Goal: Task Accomplishment & Management: Manage account settings

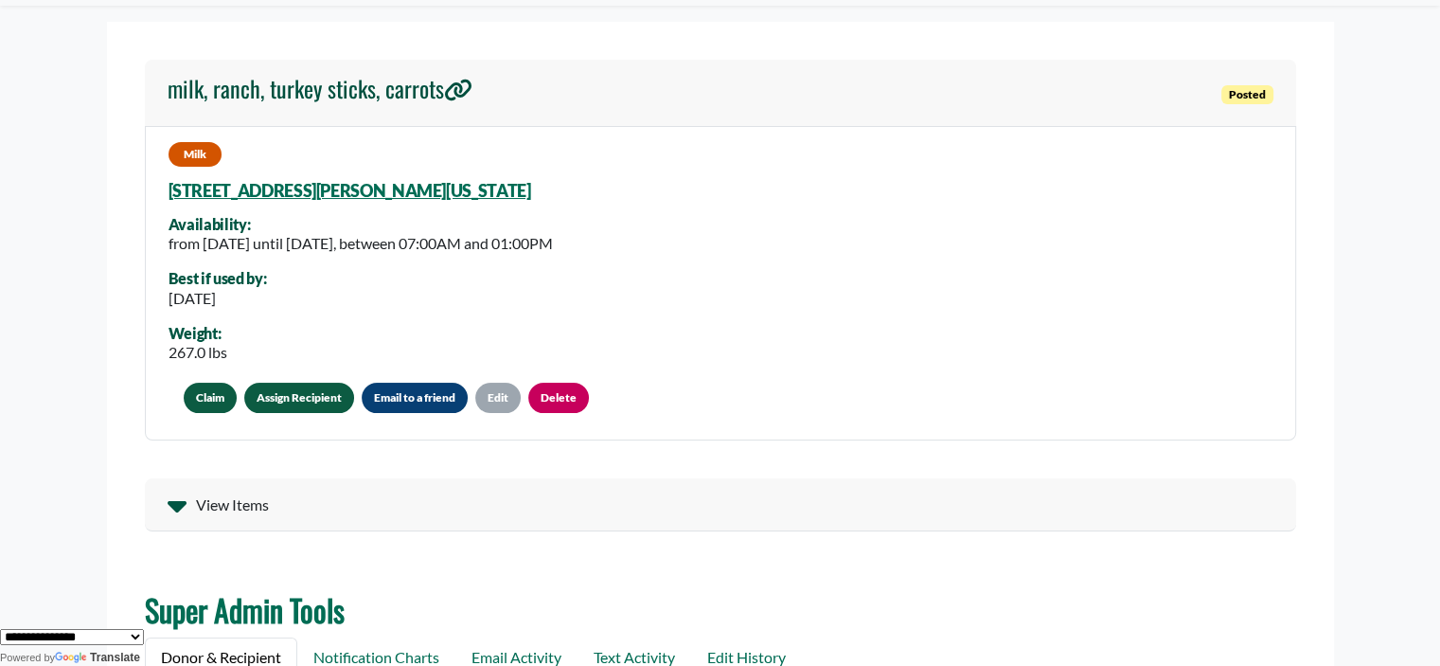
scroll to position [72, 0]
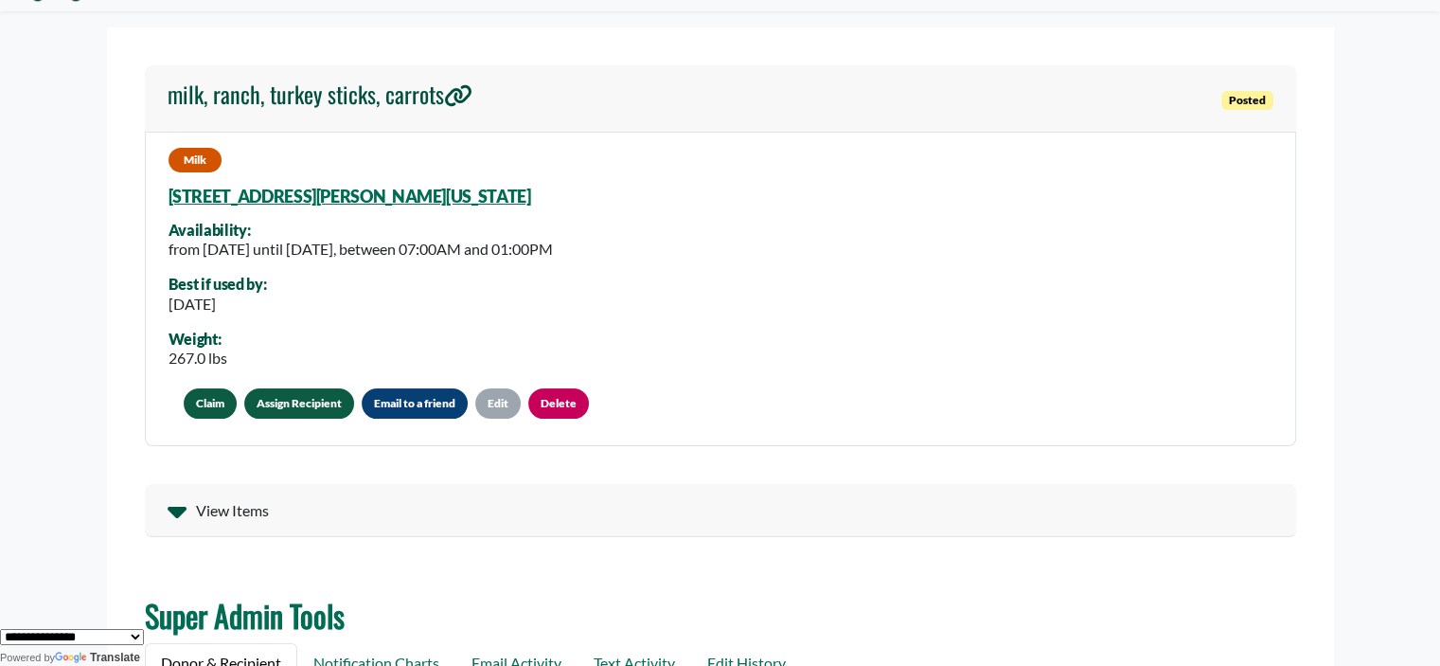
drag, startPoint x: 1438, startPoint y: 79, endPoint x: 1436, endPoint y: 45, distance: 34.1
click at [1436, 45] on body "About The Platform How It Works FAQs Documentation Home Post a Donation Admin O…" at bounding box center [720, 261] width 1440 height 666
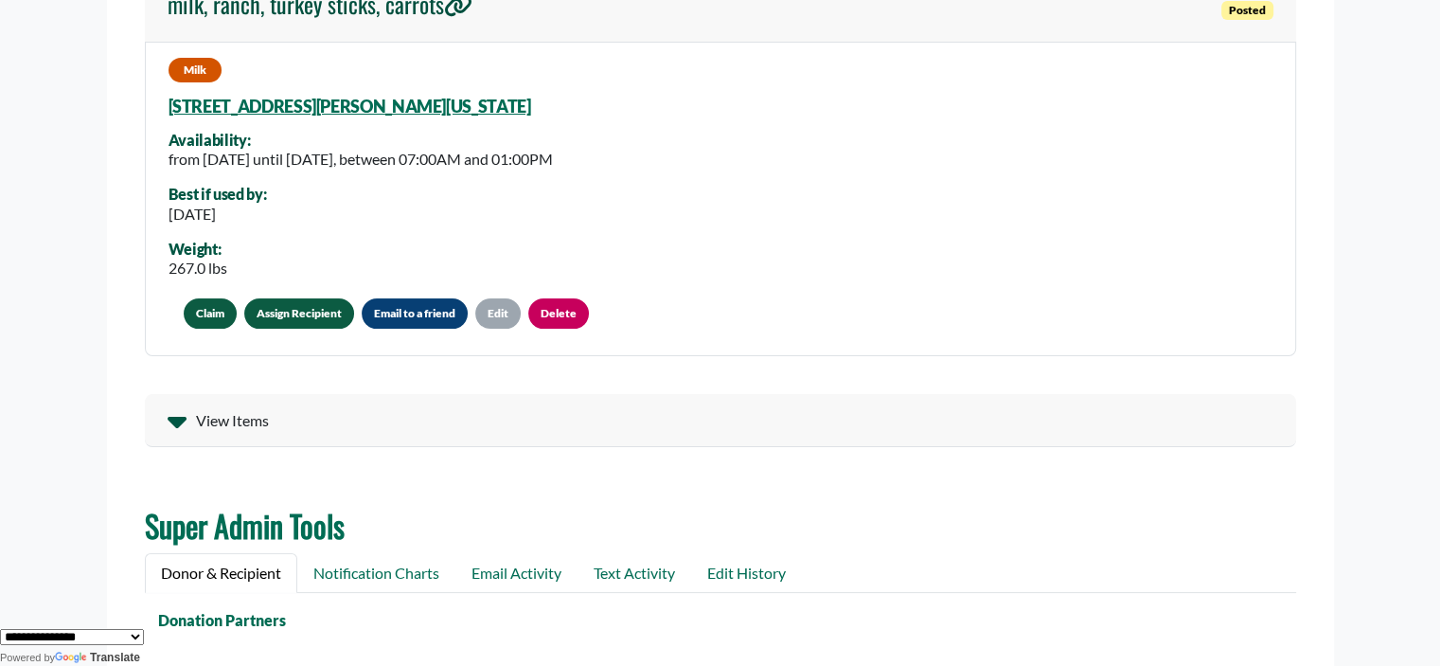
scroll to position [135, 0]
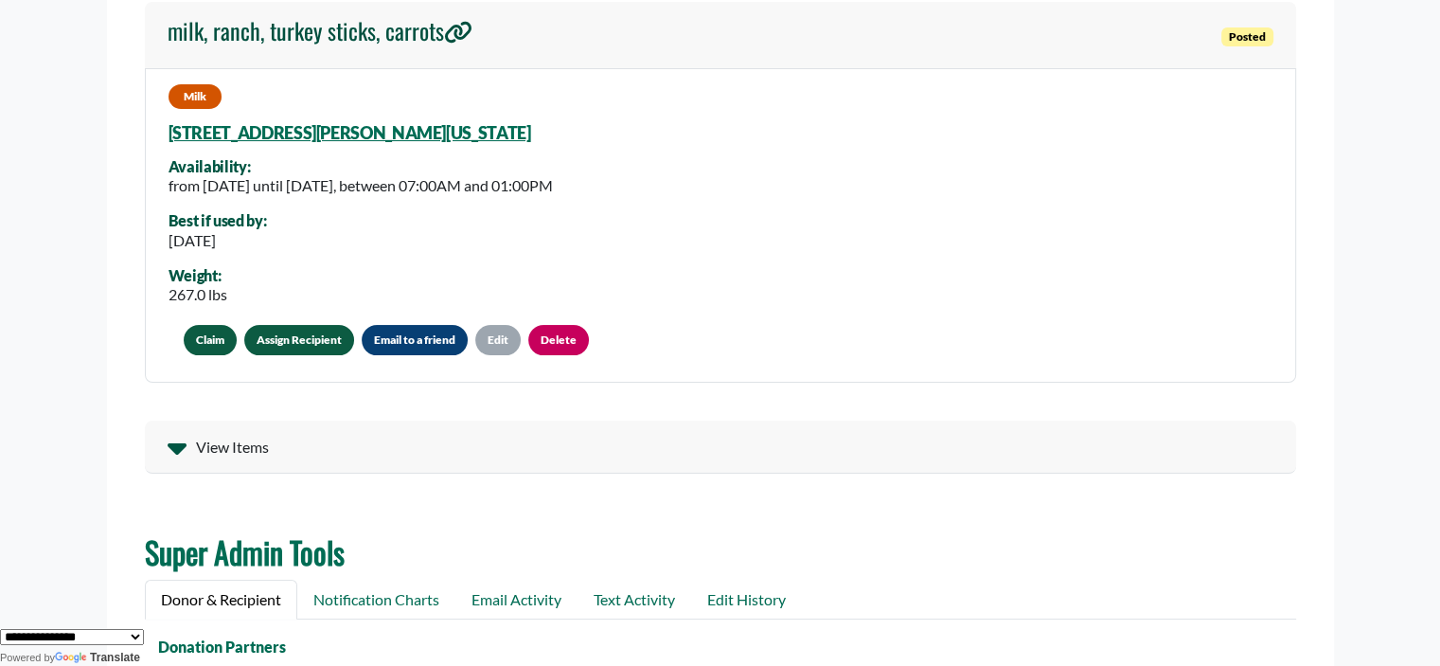
click at [299, 344] on link "Assign Recipient" at bounding box center [299, 340] width 110 height 30
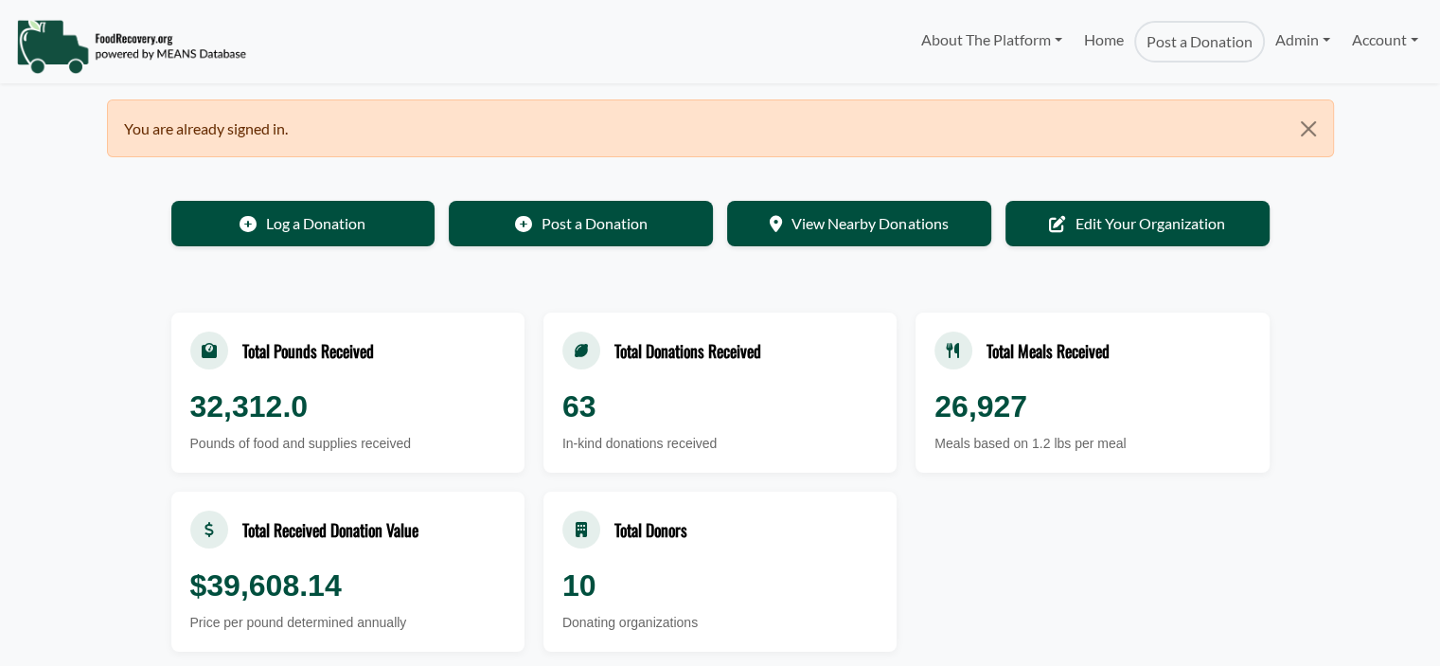
select select "Language Translate Widget"
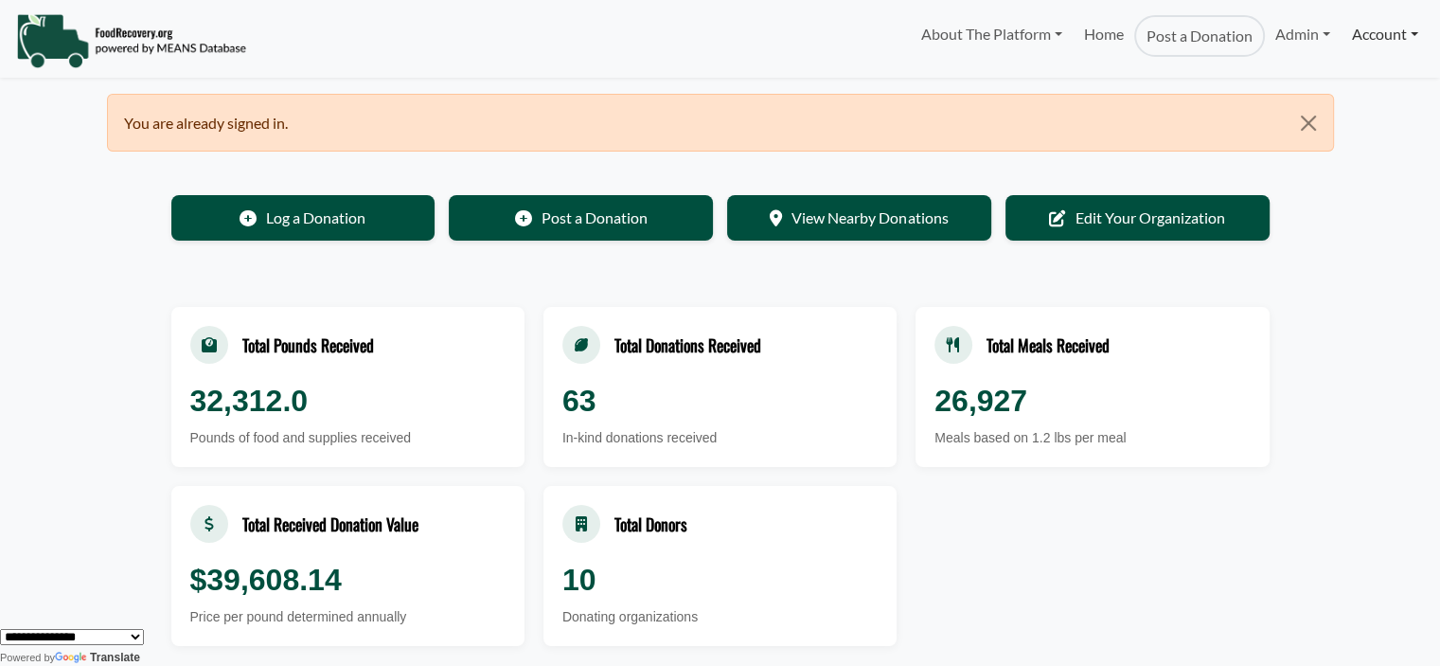
click at [1372, 34] on link "Account" at bounding box center [1385, 34] width 87 height 38
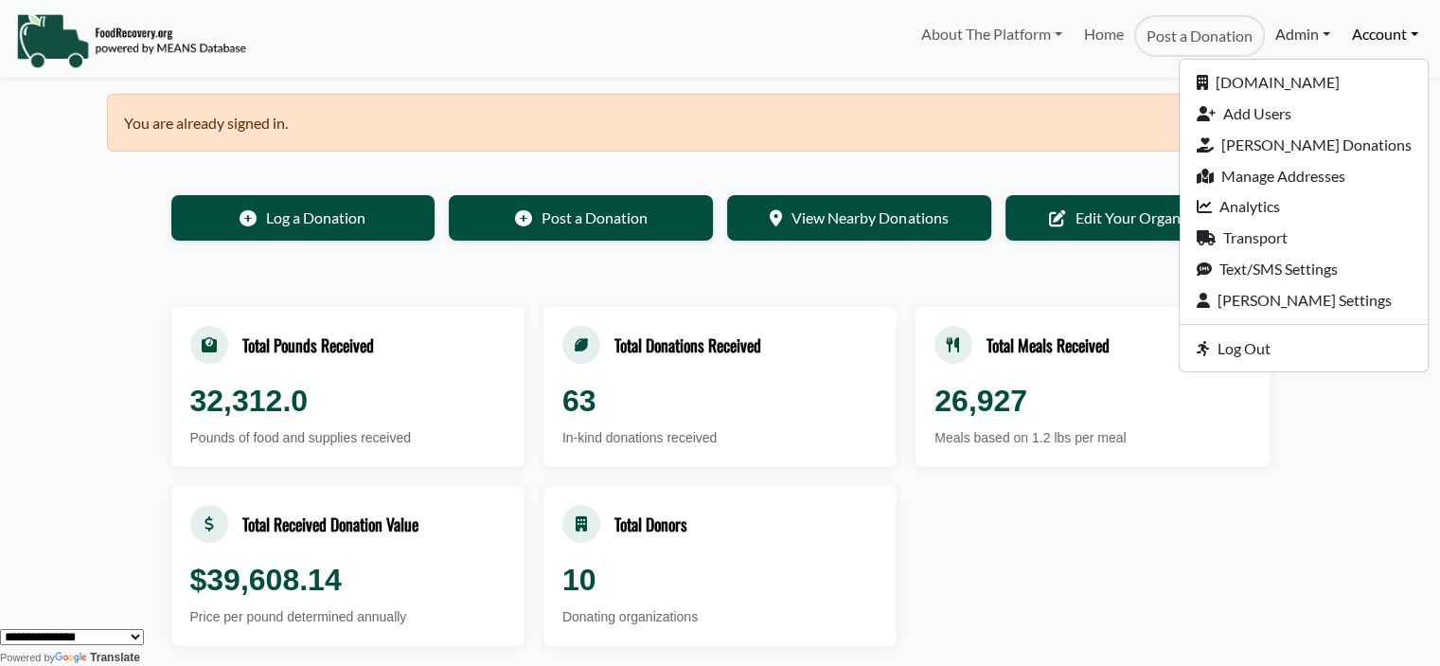
click at [1286, 36] on link "Admin" at bounding box center [1303, 34] width 76 height 38
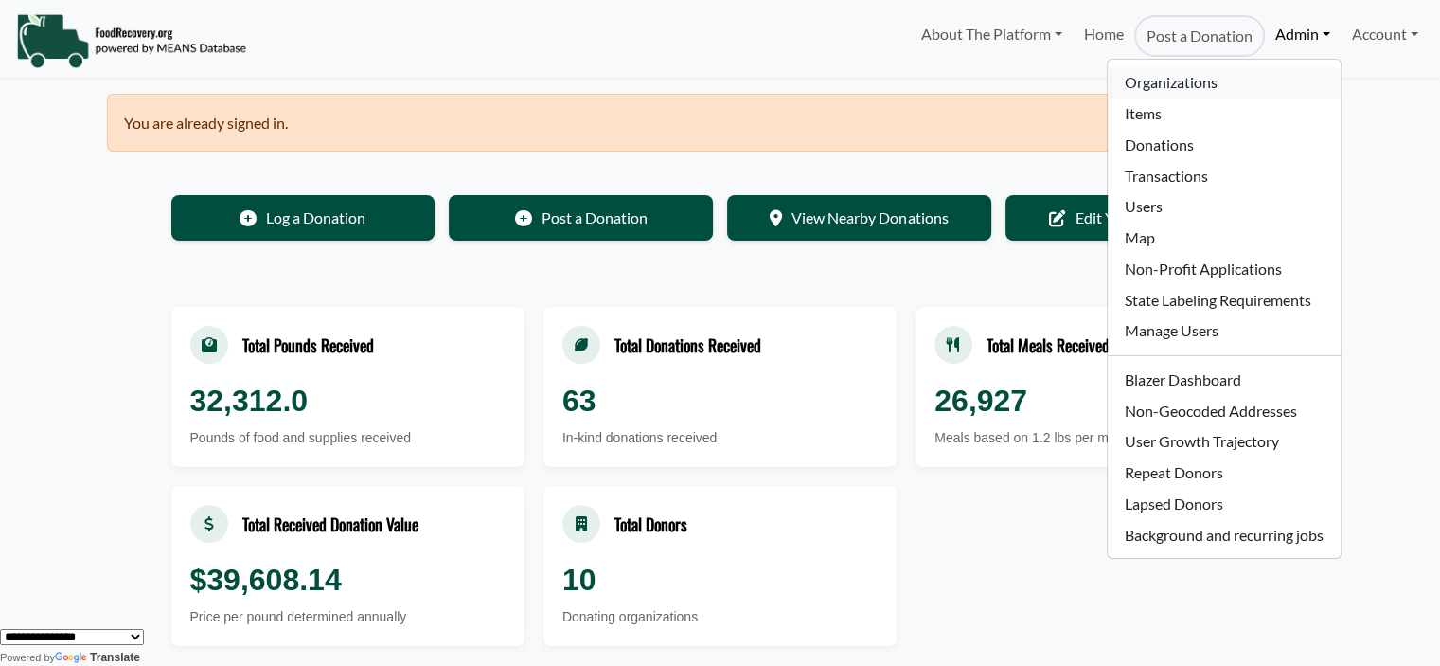
click at [1171, 89] on link "Organizations" at bounding box center [1224, 82] width 232 height 31
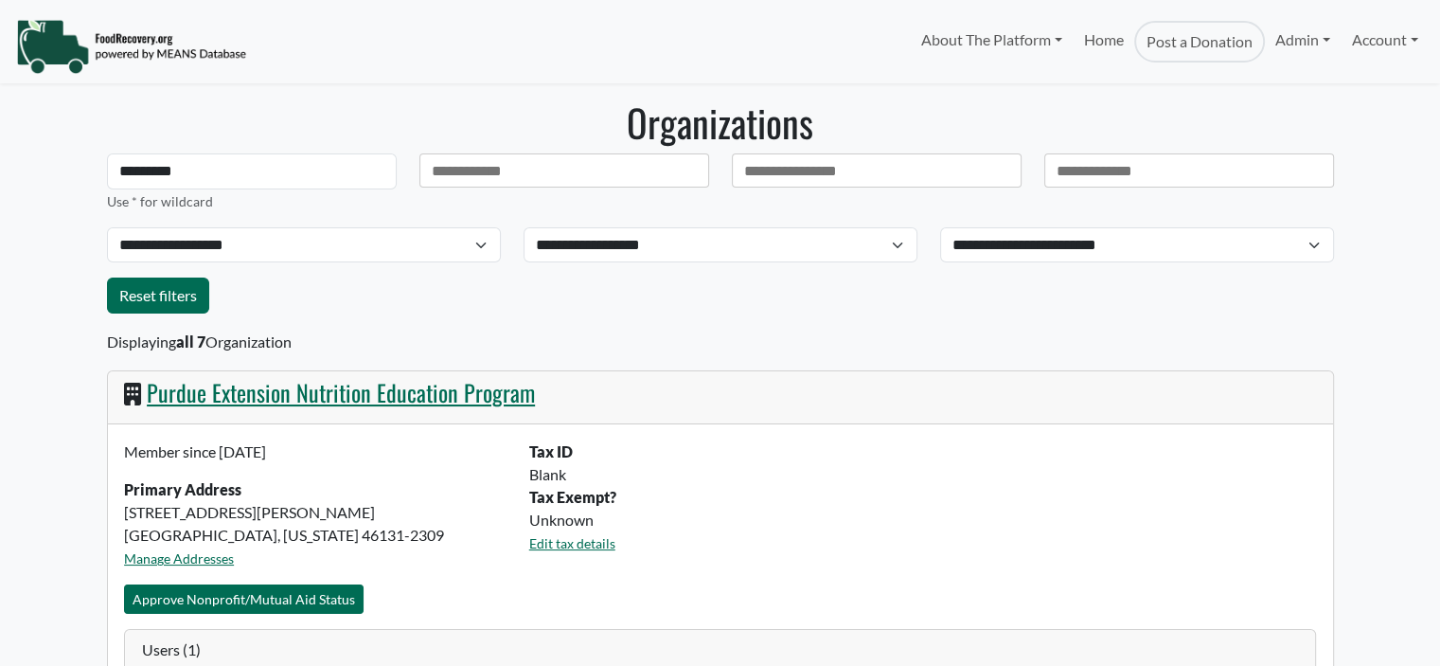
select select "Language Translate Widget"
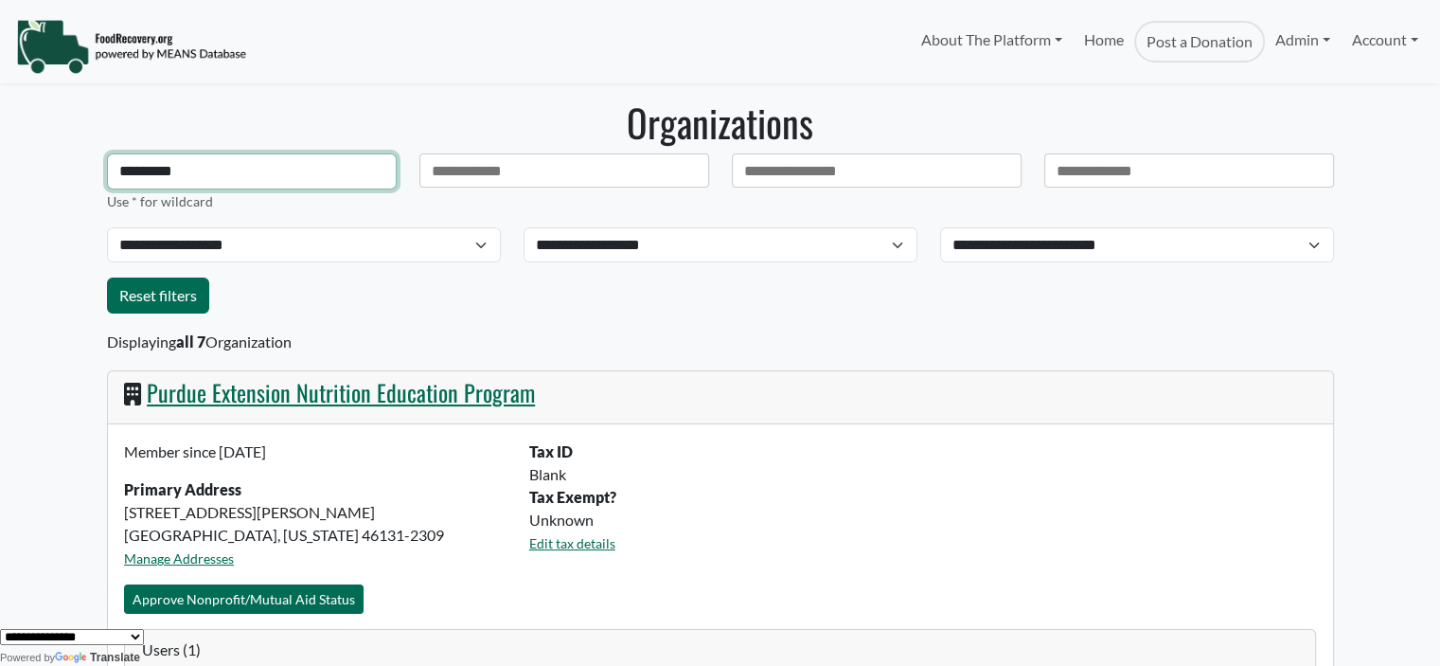
drag, startPoint x: 197, startPoint y: 180, endPoint x: -225, endPoint y: 176, distance: 422.4
click at [0, 176] on html "About The Platform How It Works FAQs Documentation Home Post a Donation Admin O…" at bounding box center [720, 333] width 1440 height 666
type input "**********"
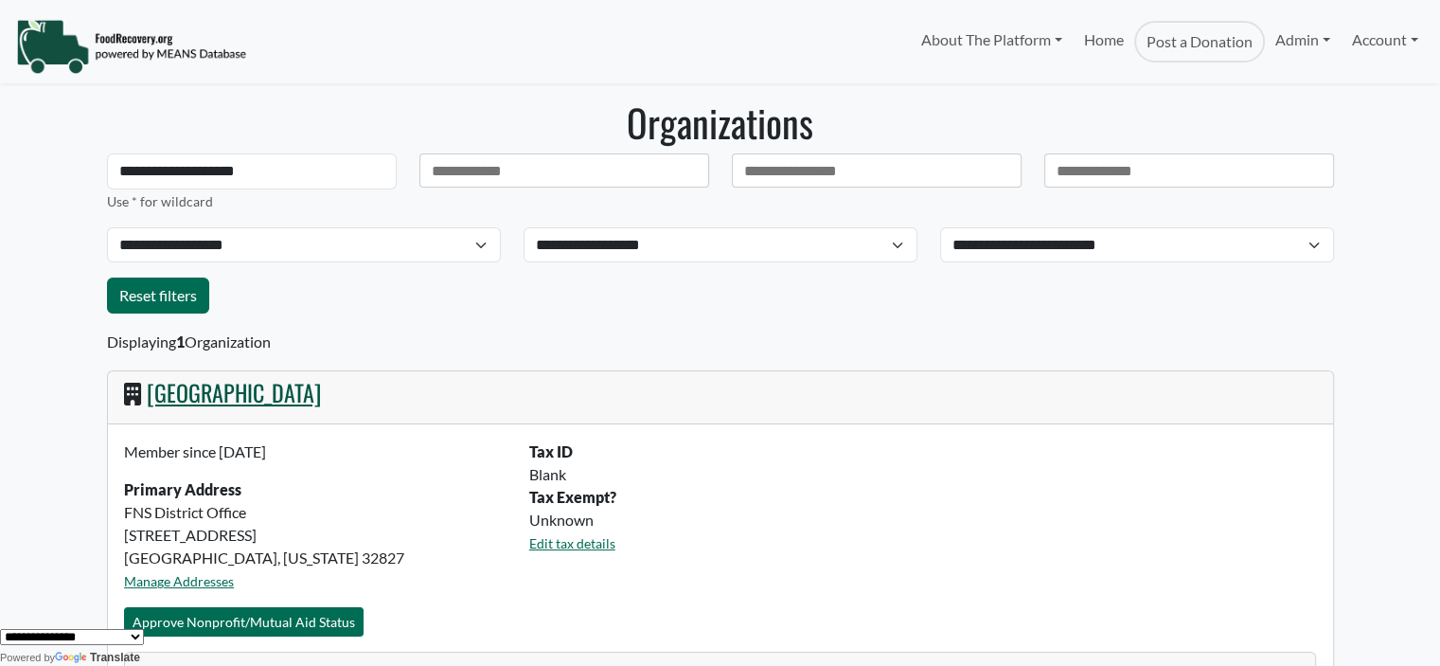
click at [321, 398] on link "[GEOGRAPHIC_DATA]" at bounding box center [234, 392] width 174 height 34
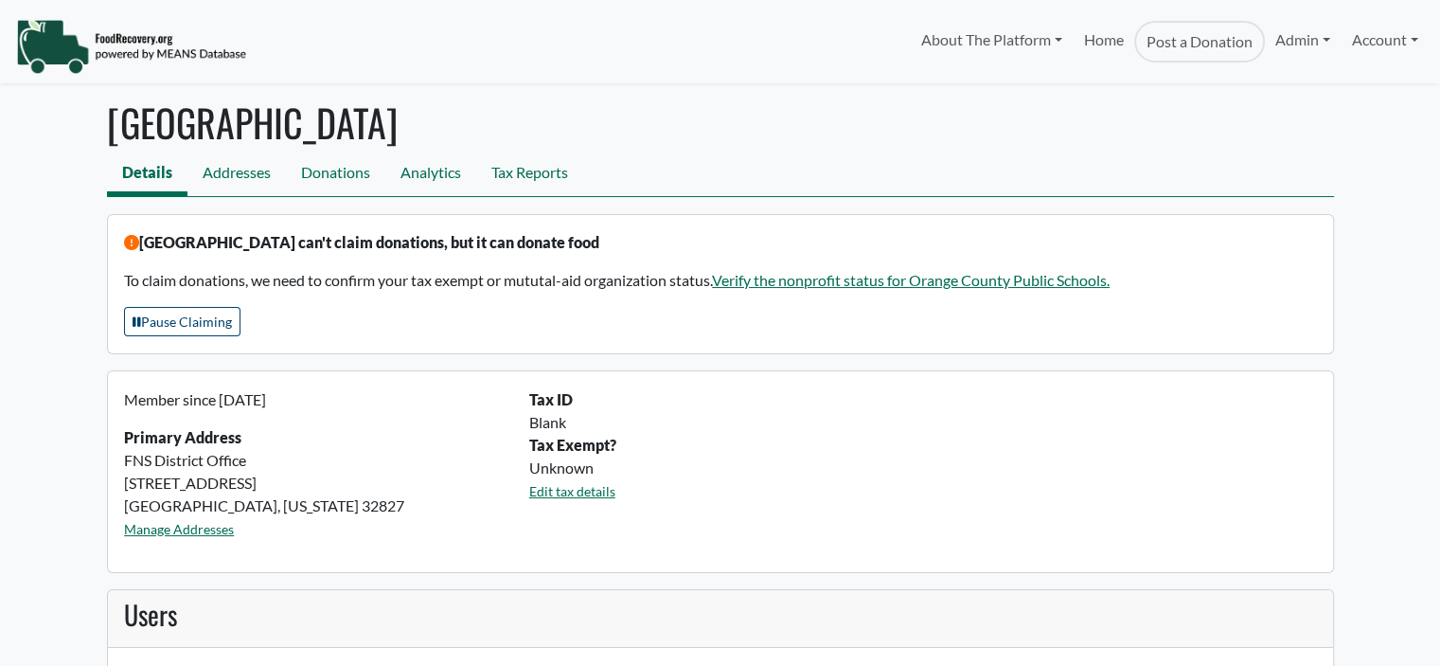
select select "Language Translate Widget"
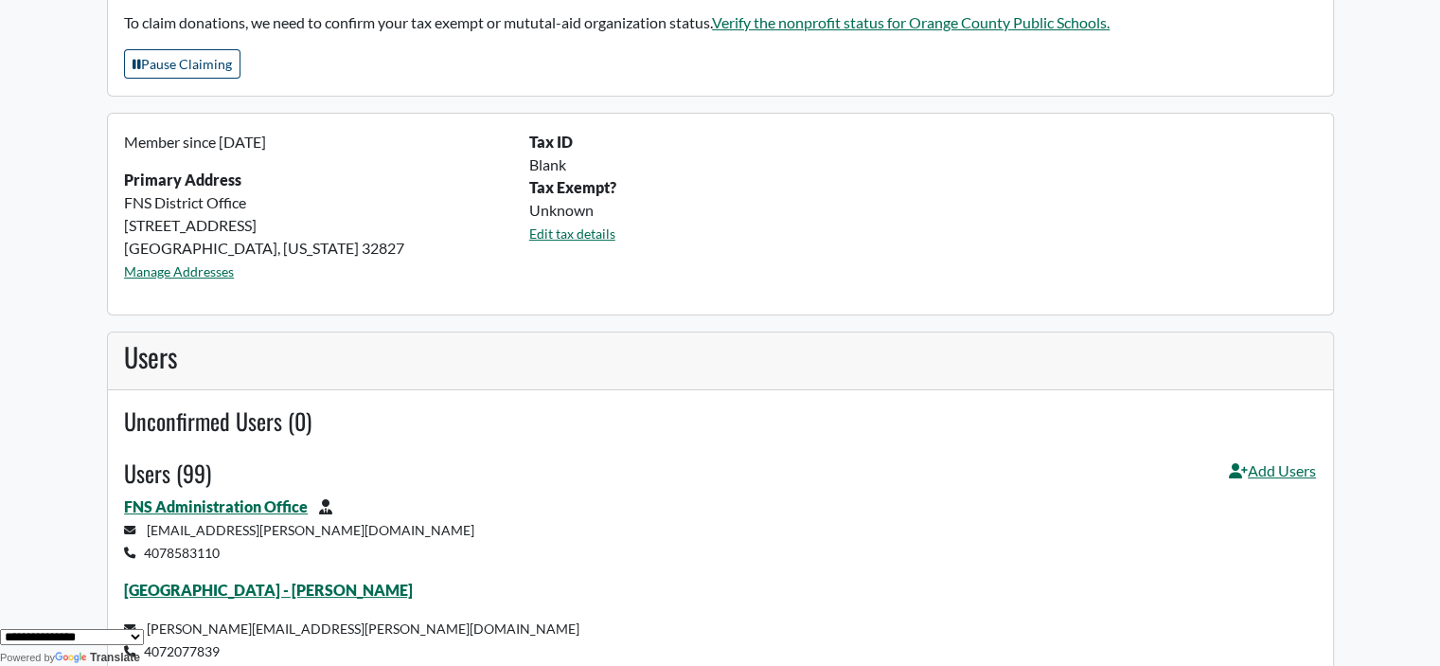
scroll to position [398, 0]
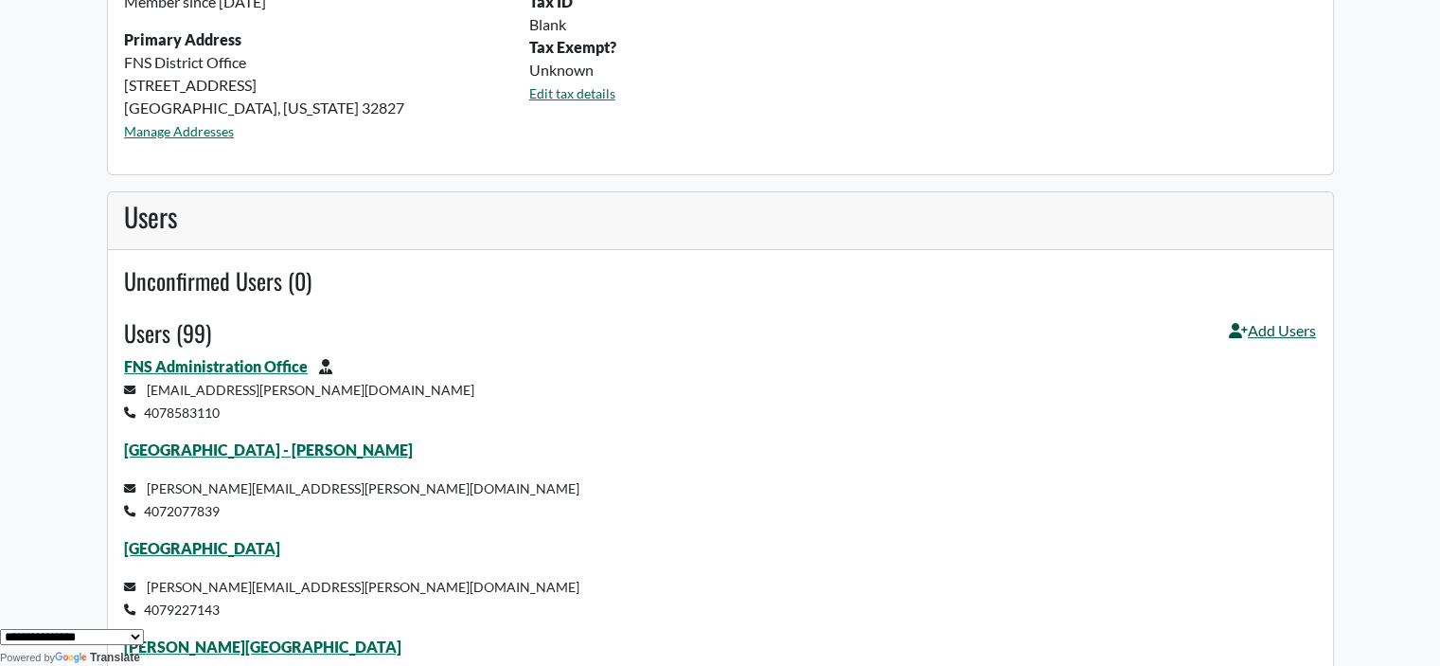
click at [1262, 325] on link "Add Users" at bounding box center [1272, 337] width 87 height 36
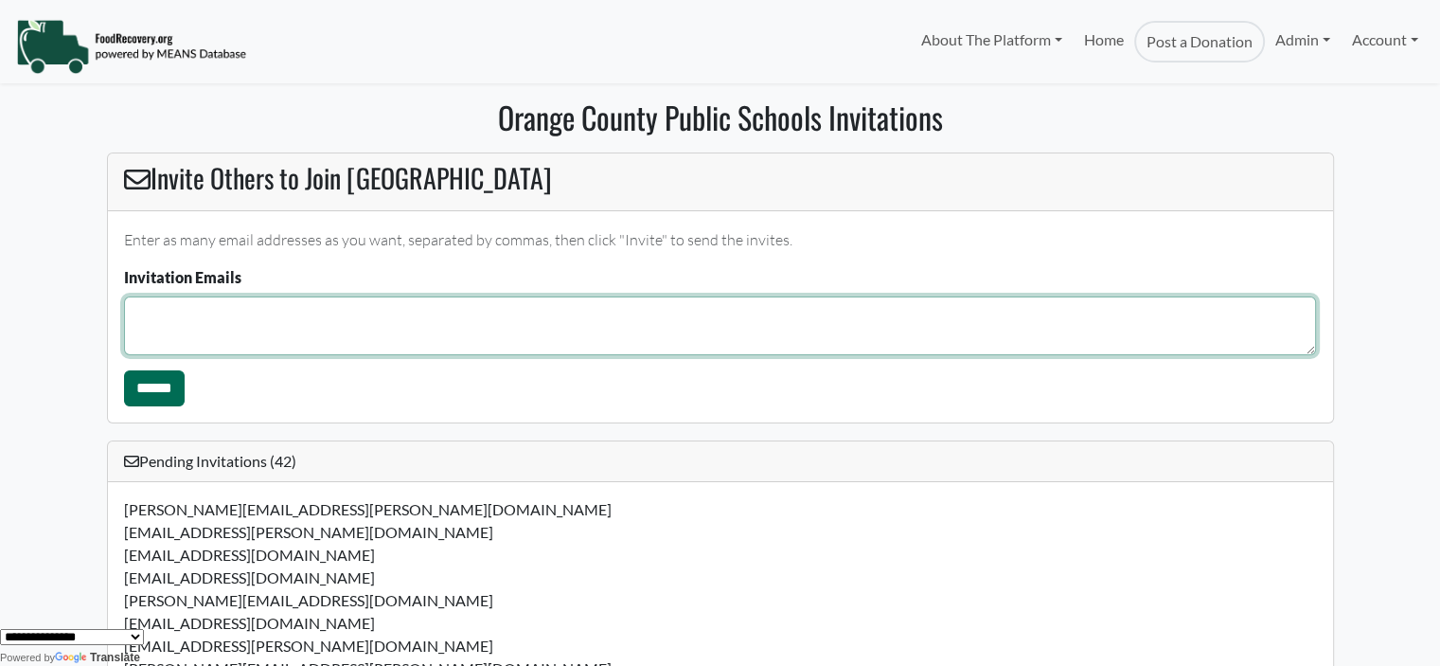
click at [150, 318] on textarea "Invitation Emails" at bounding box center [720, 325] width 1192 height 59
click at [251, 313] on textarea "**********" at bounding box center [720, 325] width 1192 height 59
type textarea "**********"
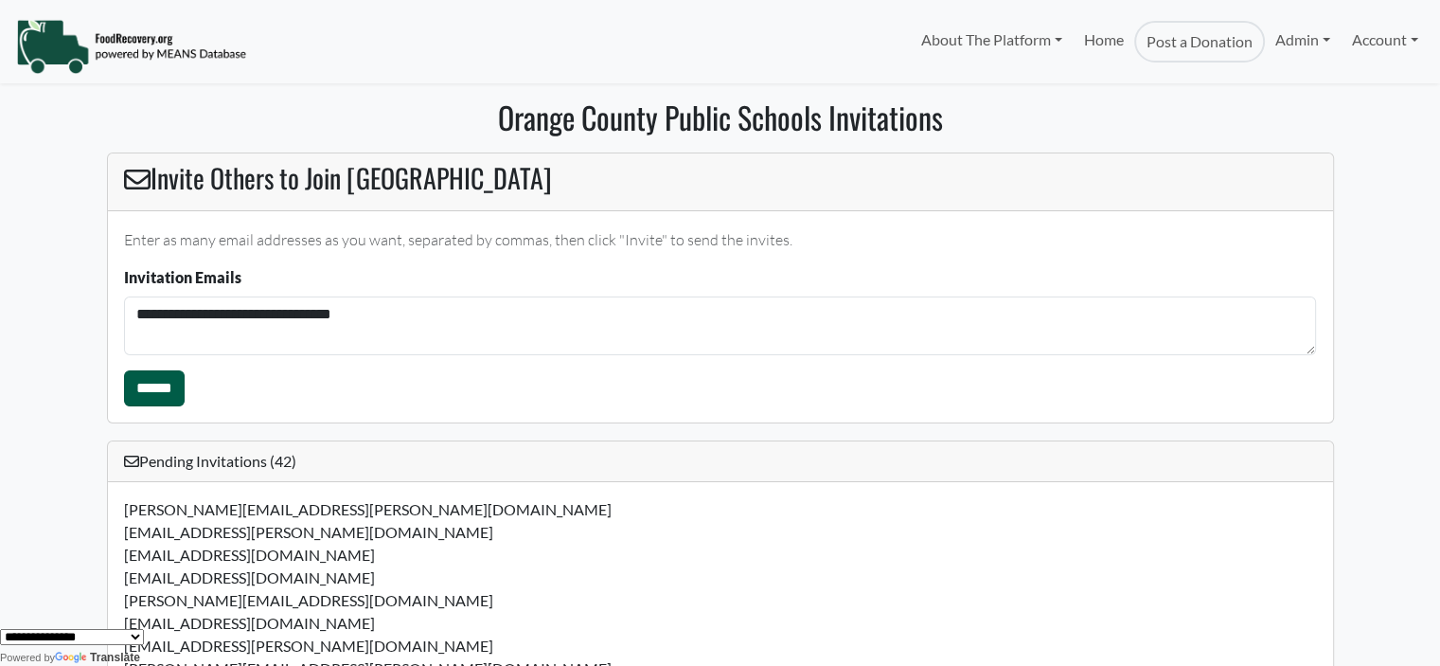
click at [168, 384] on input "******" at bounding box center [154, 388] width 61 height 36
click at [1342, 33] on link "Account" at bounding box center [1385, 40] width 87 height 38
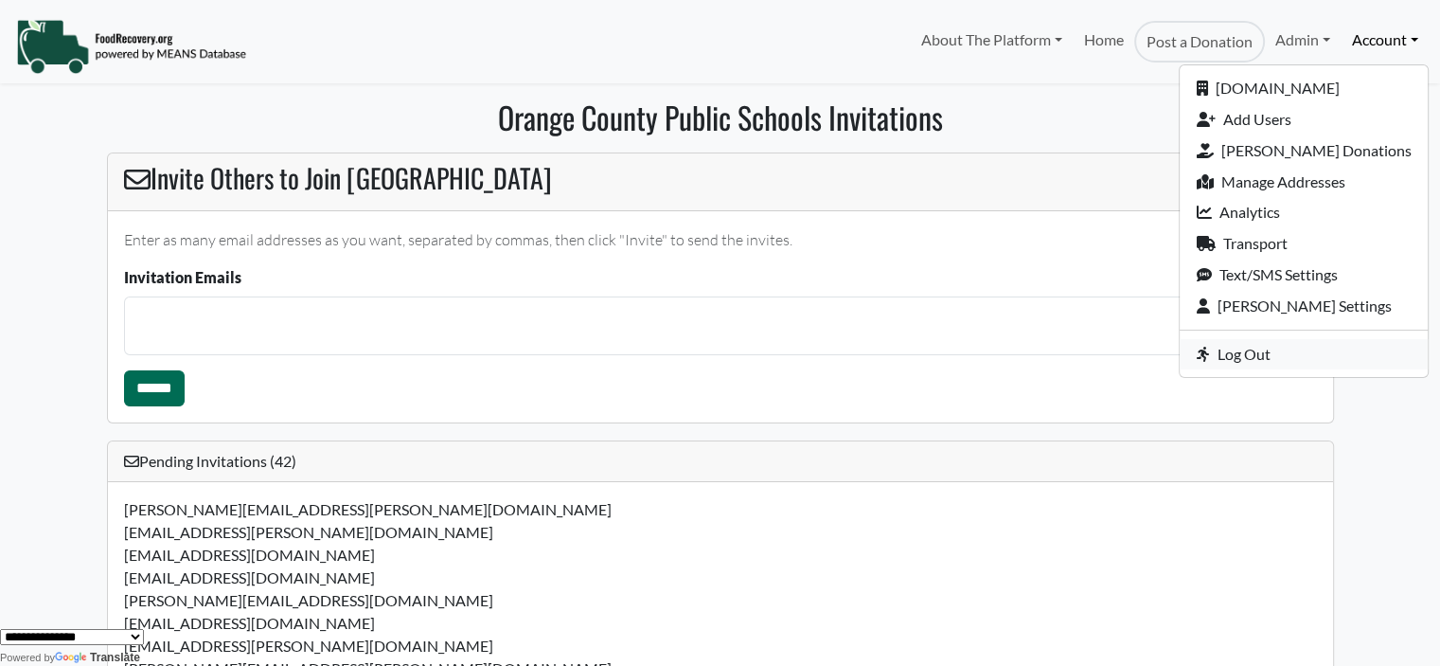
click at [1217, 359] on icon at bounding box center [1206, 354] width 21 height 15
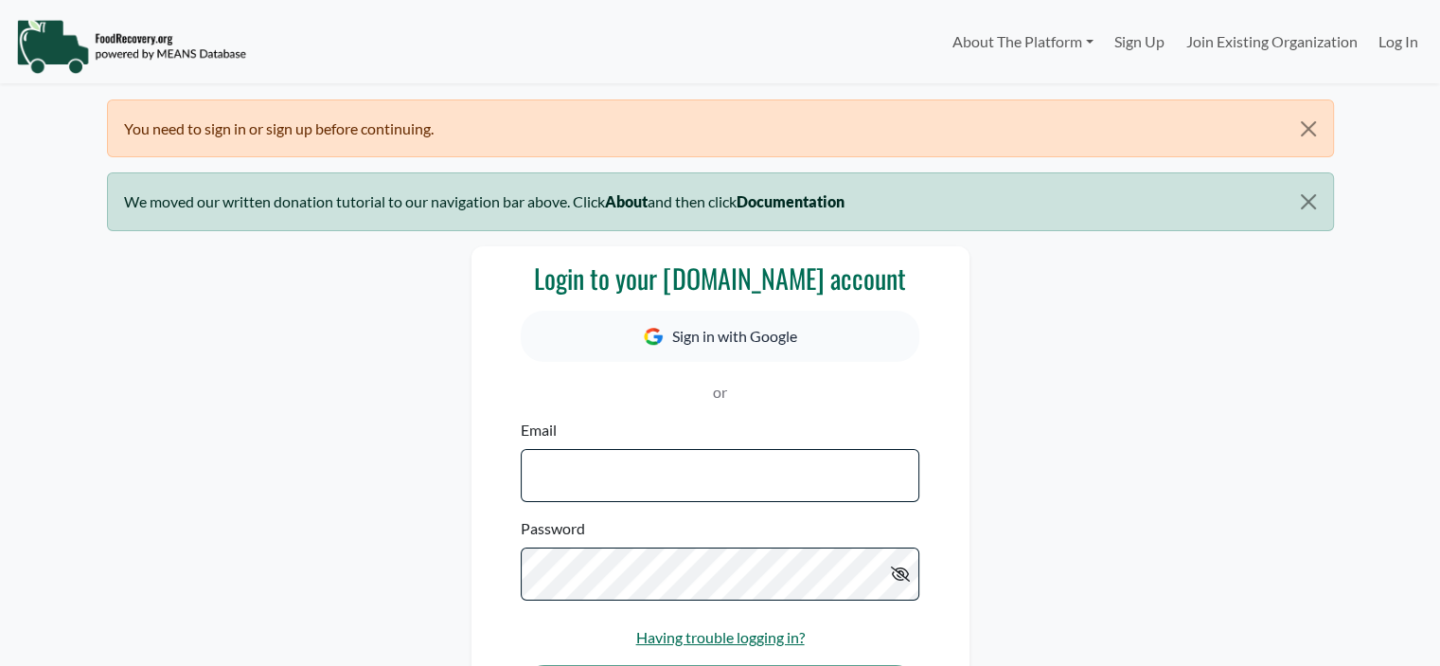
select select "Language Translate Widget"
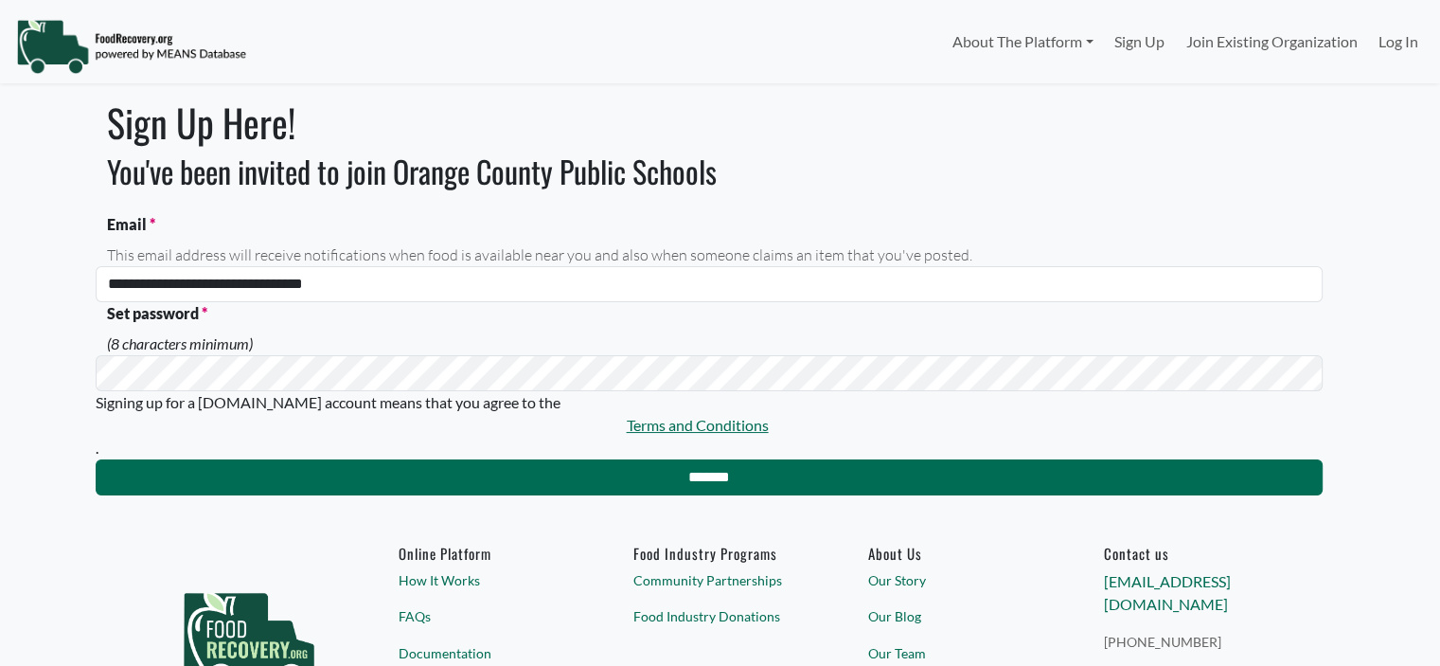
select select "Language Translate Widget"
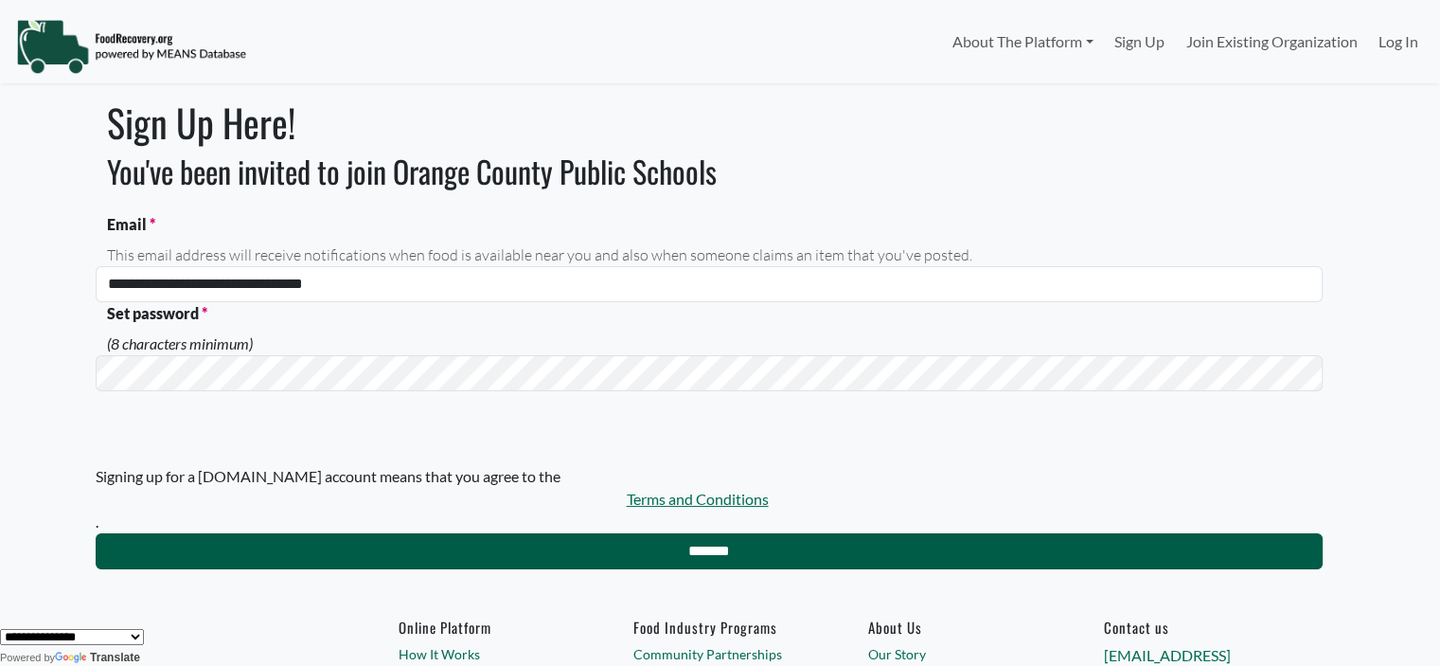
click at [348, 541] on input "*******" at bounding box center [709, 551] width 1227 height 36
